Goal: Information Seeking & Learning: Learn about a topic

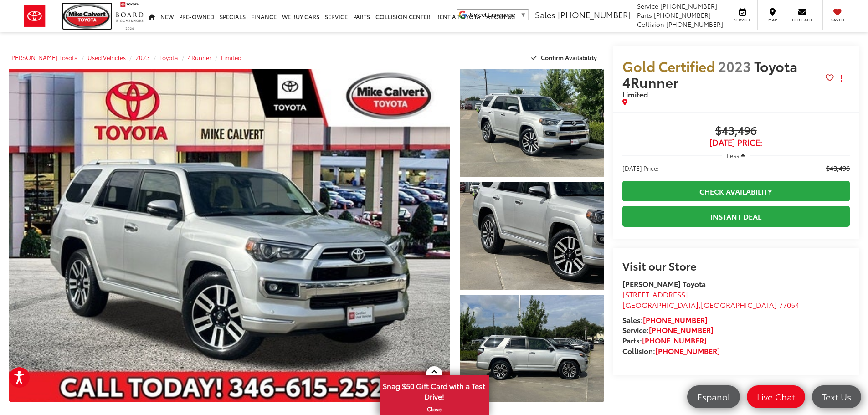
click at [88, 18] on img at bounding box center [87, 16] width 48 height 25
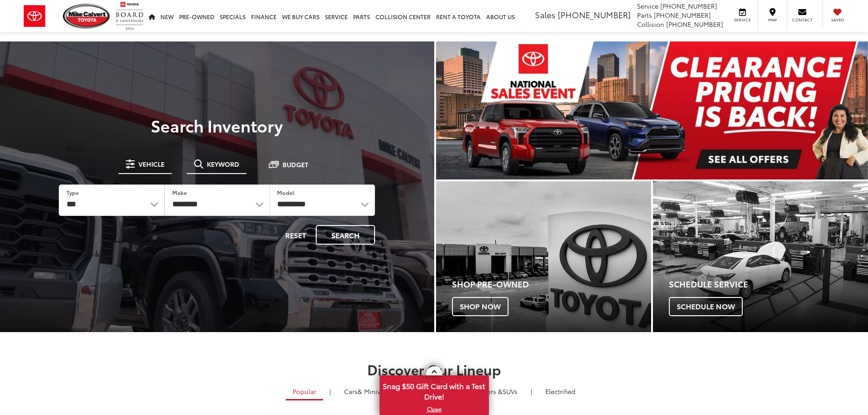
click at [216, 164] on span "Keyword" at bounding box center [223, 164] width 32 height 6
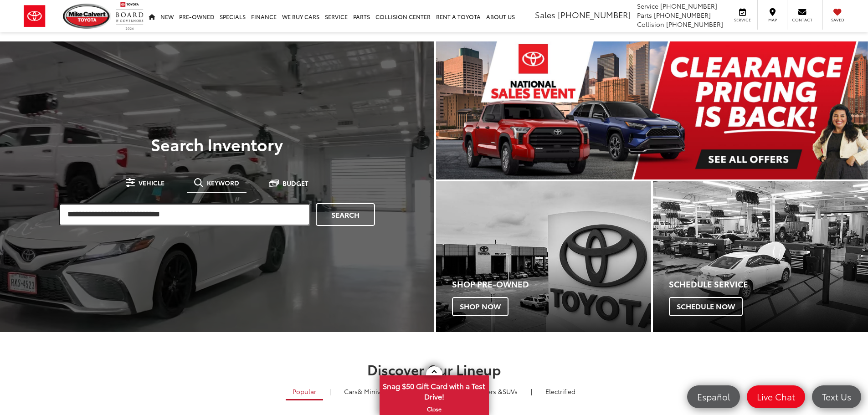
click at [207, 213] on input "search" at bounding box center [185, 214] width 252 height 23
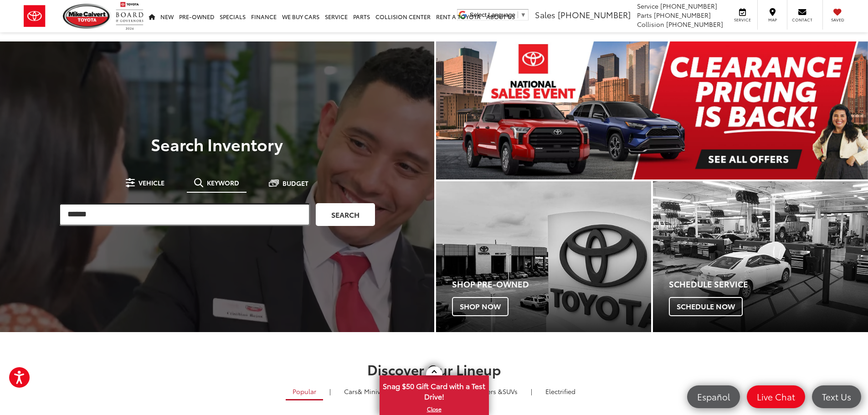
type input "******"
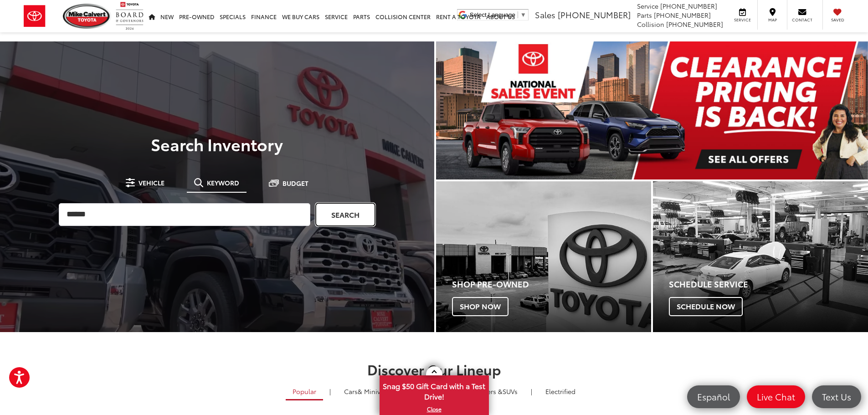
click at [350, 215] on link "Search" at bounding box center [345, 214] width 59 height 23
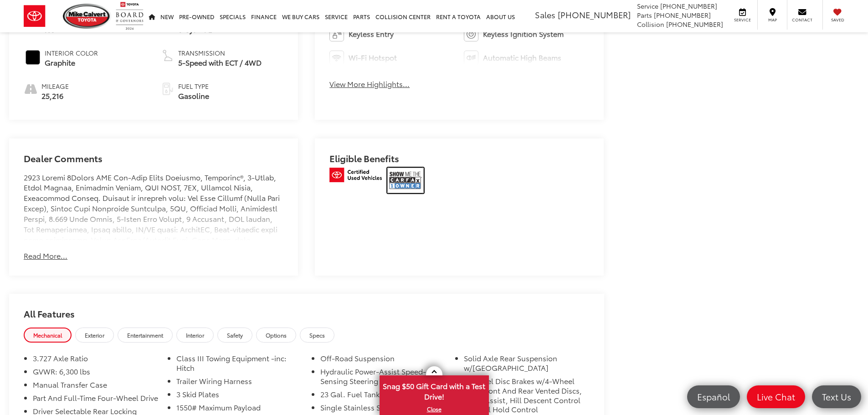
click at [409, 174] on img at bounding box center [405, 181] width 36 height 26
